Goal: Navigation & Orientation: Find specific page/section

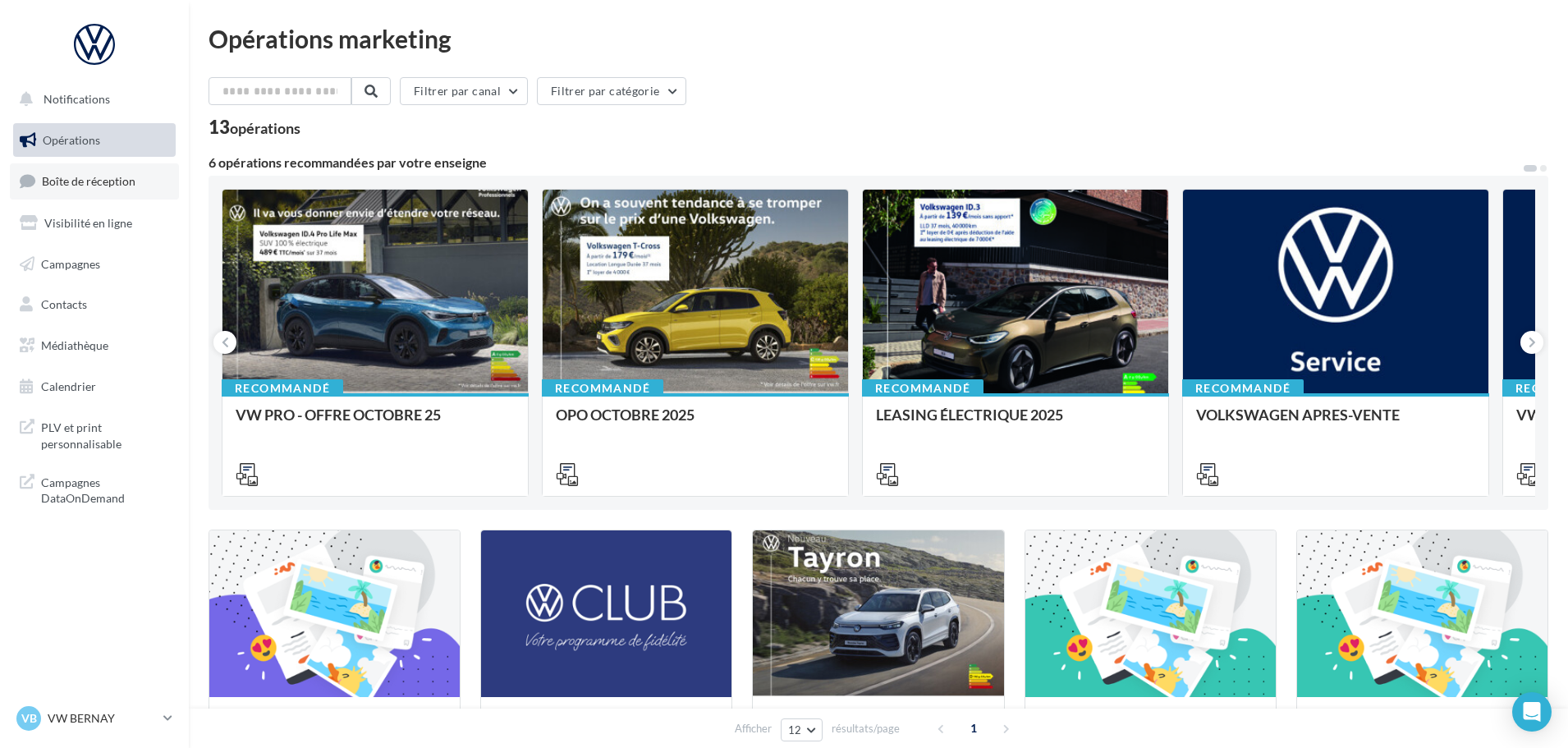
click at [127, 178] on span "Boîte de réception" at bounding box center [88, 181] width 93 height 14
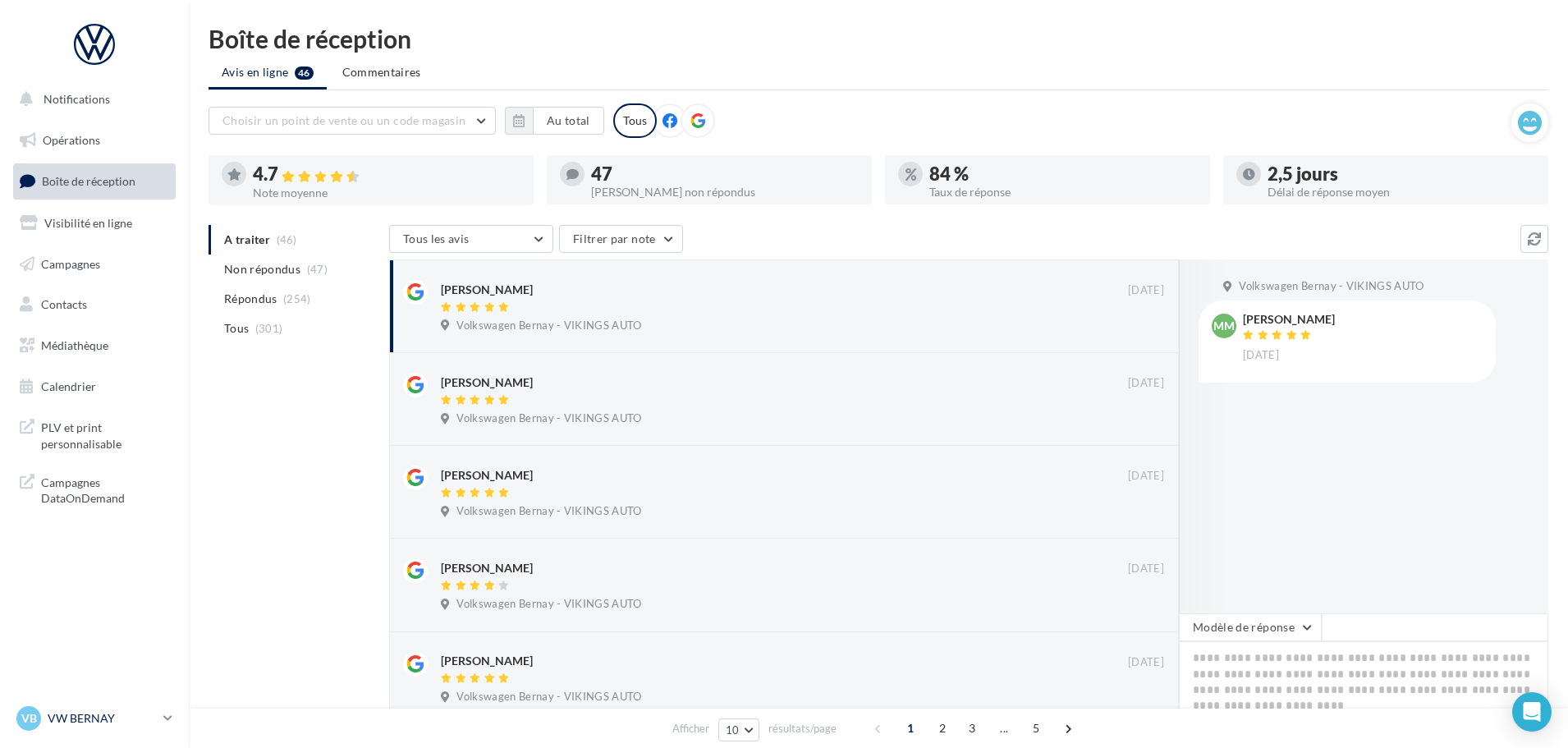
click at [126, 718] on p "VW BERNAY" at bounding box center [101, 718] width 109 height 17
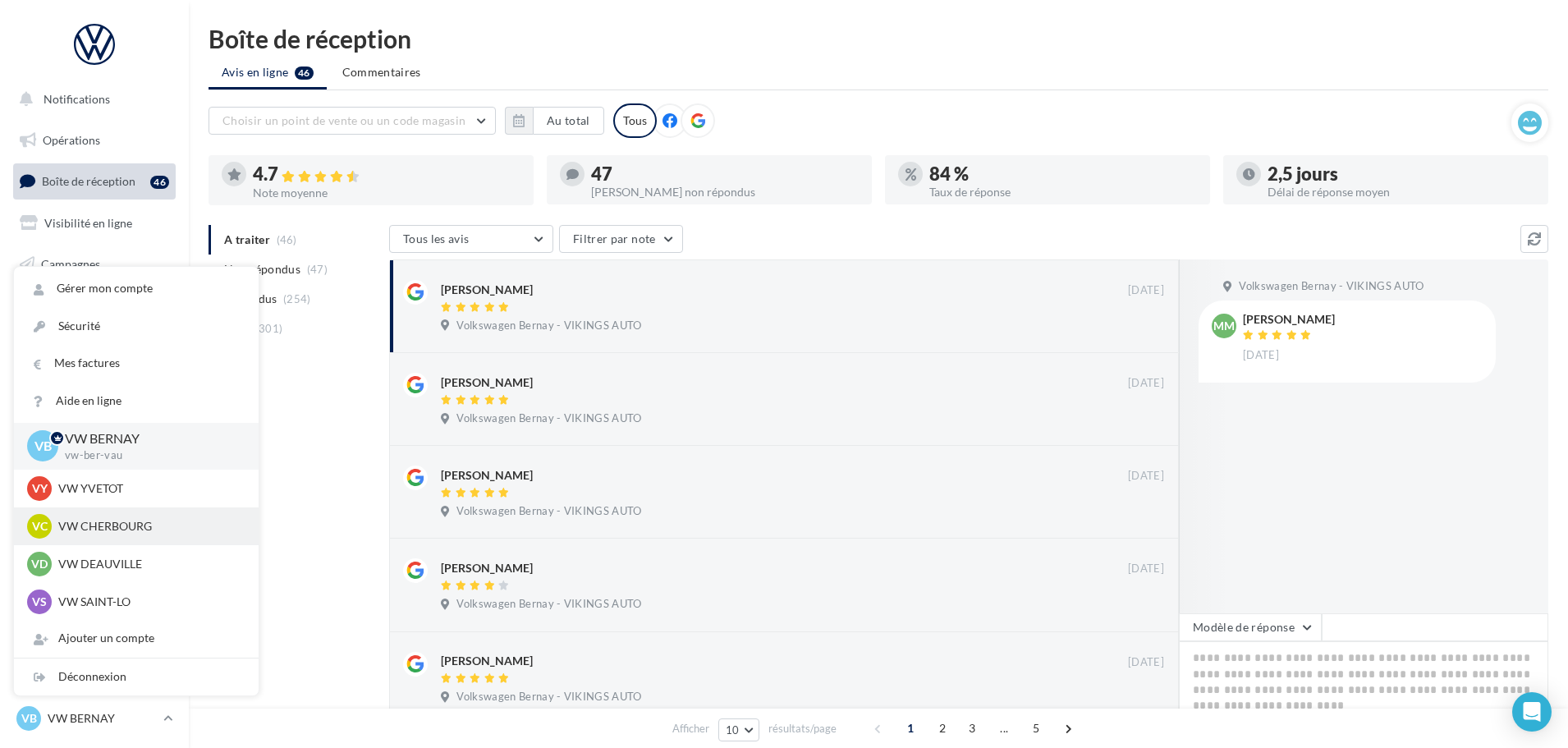
click at [137, 522] on p "VW CHERBOURG" at bounding box center [149, 526] width 181 height 17
